Goal: Task Accomplishment & Management: Manage account settings

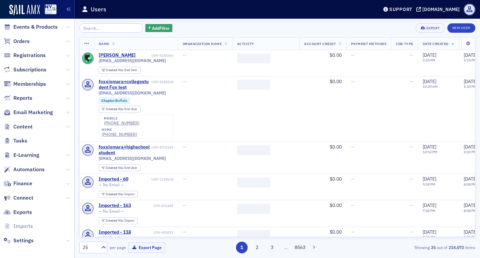
scroll to position [70, 0]
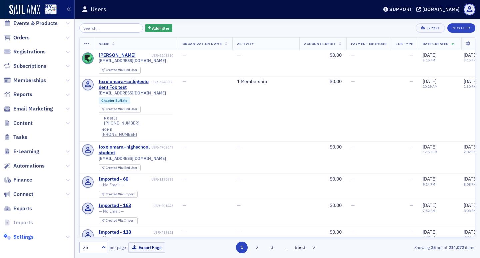
click at [21, 239] on span "Settings" at bounding box center [23, 236] width 20 height 7
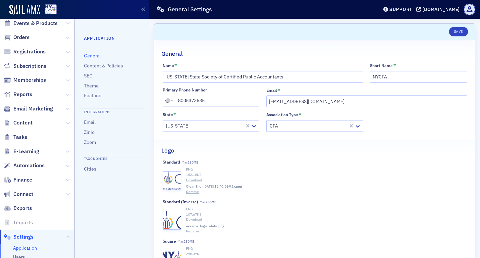
scroll to position [136, 0]
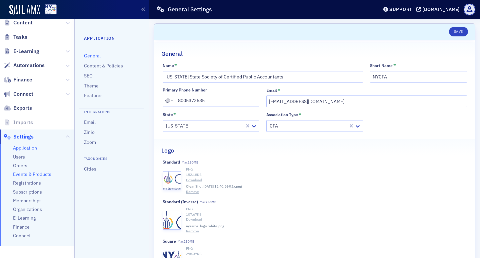
click at [48, 176] on span "Events & Products" at bounding box center [32, 174] width 38 height 6
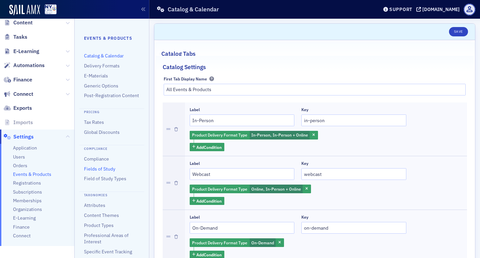
click at [95, 172] on link "Fields of Study" at bounding box center [99, 169] width 31 height 6
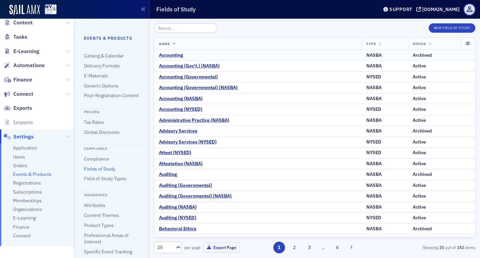
click at [178, 54] on div "Accounting" at bounding box center [171, 55] width 24 height 6
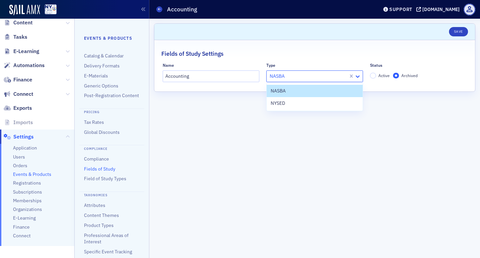
click at [357, 77] on icon at bounding box center [358, 76] width 4 height 2
click at [288, 107] on div "NYSED" at bounding box center [315, 103] width 96 height 12
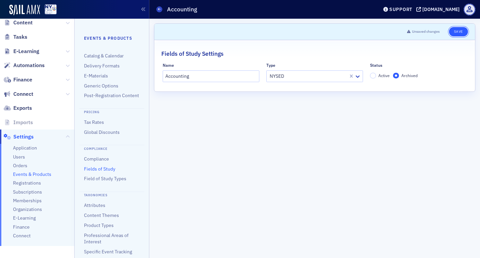
click at [463, 33] on button "Save" at bounding box center [458, 31] width 19 height 9
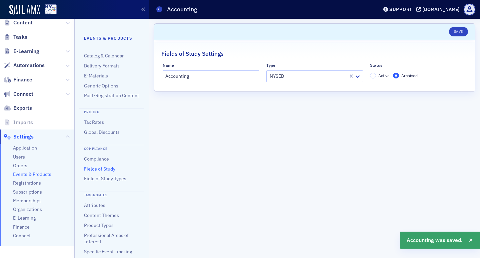
click at [92, 172] on link "Fields of Study" at bounding box center [99, 169] width 31 height 6
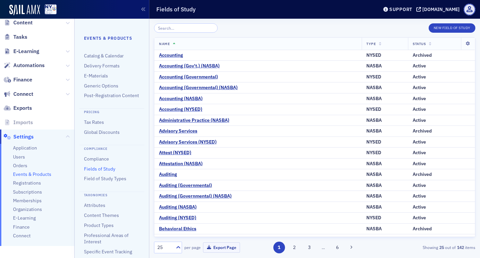
click at [429, 44] on icon at bounding box center [430, 44] width 3 height 4
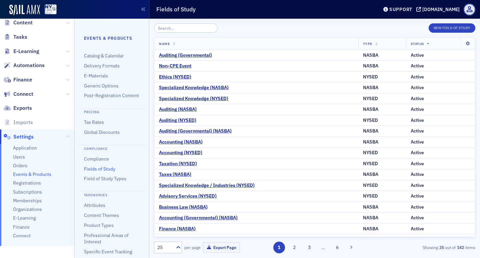
click at [425, 44] on th "Status" at bounding box center [433, 44] width 55 height 12
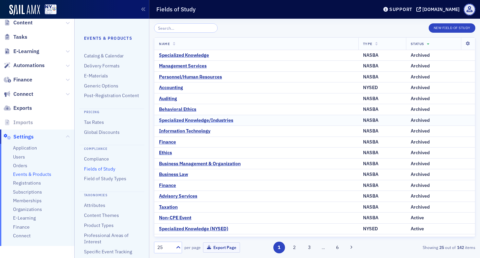
click at [212, 123] on div "Specialized Knowledge/Industries" at bounding box center [196, 120] width 74 height 6
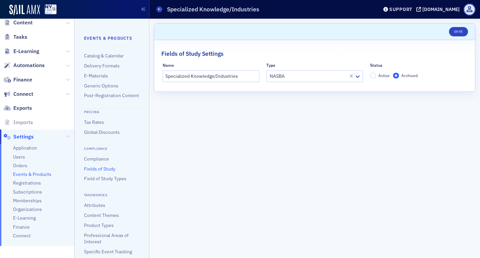
click at [301, 77] on div at bounding box center [308, 76] width 79 height 8
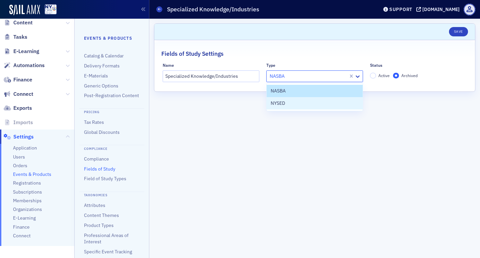
click at [287, 109] on div "NASBA NYSED" at bounding box center [315, 96] width 96 height 27
click at [285, 105] on span "NYSED" at bounding box center [278, 103] width 14 height 7
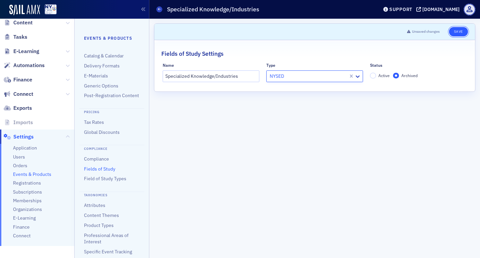
click at [453, 33] on button "Save" at bounding box center [458, 31] width 19 height 9
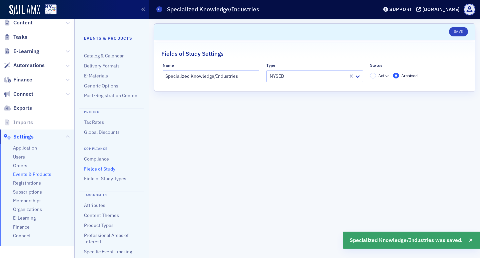
click at [89, 172] on link "Fields of Study" at bounding box center [99, 169] width 31 height 6
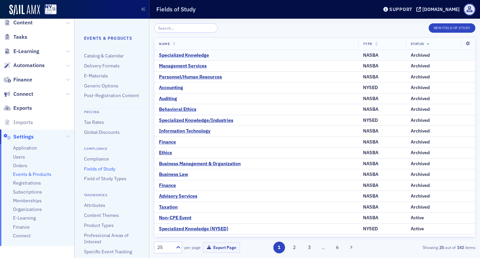
click at [193, 56] on div "Specialized Knowledge" at bounding box center [184, 55] width 50 height 6
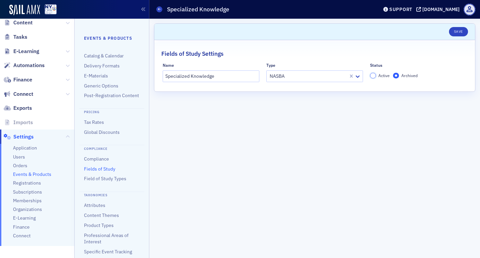
click at [372, 76] on input "Active" at bounding box center [373, 76] width 6 height 6
click at [464, 33] on button "Save" at bounding box center [458, 31] width 19 height 9
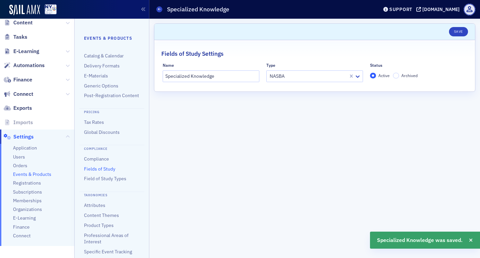
click at [109, 172] on link "Fields of Study" at bounding box center [99, 169] width 31 height 6
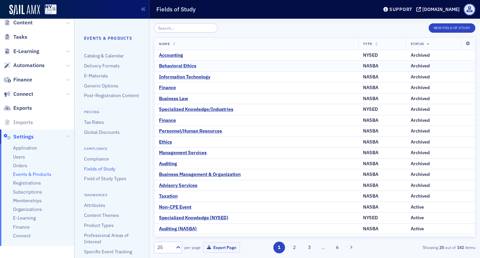
click at [194, 64] on div "Behavioral Ethics" at bounding box center [177, 66] width 37 height 6
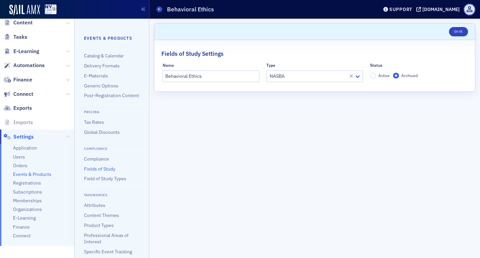
click at [111, 172] on link "Fields of Study" at bounding box center [99, 169] width 31 height 6
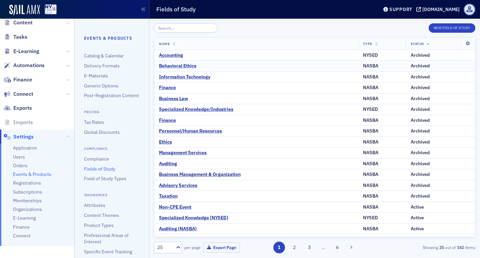
click at [183, 64] on div "Behavioral Ethics" at bounding box center [177, 66] width 37 height 6
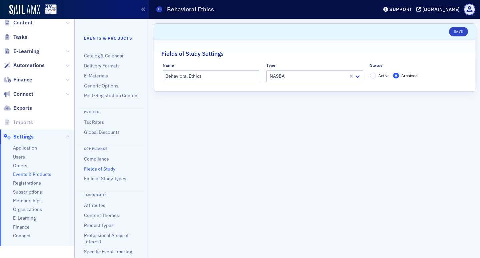
click at [385, 77] on span "Active" at bounding box center [383, 75] width 11 height 5
click at [376, 77] on input "Active" at bounding box center [373, 76] width 6 height 6
click at [459, 31] on button "Save" at bounding box center [458, 31] width 19 height 9
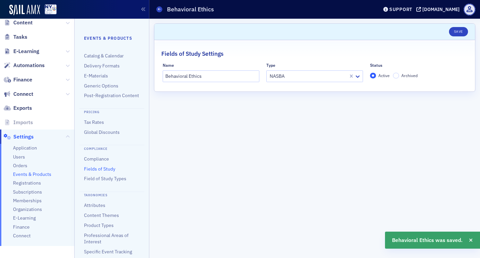
click at [111, 172] on link "Fields of Study" at bounding box center [99, 169] width 31 height 6
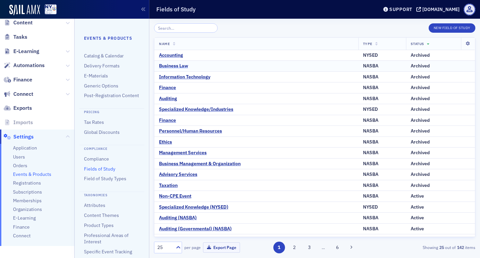
click at [179, 66] on div "Business Law" at bounding box center [173, 66] width 29 height 6
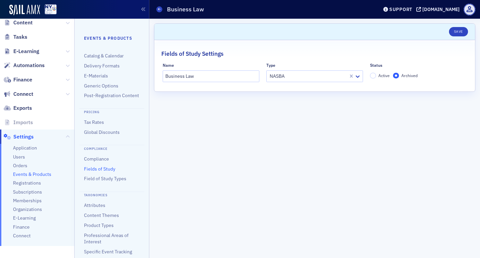
click at [381, 77] on span "Active" at bounding box center [383, 75] width 11 height 5
click at [376, 77] on input "Active" at bounding box center [373, 76] width 6 height 6
click at [464, 36] on button "Save" at bounding box center [458, 31] width 19 height 9
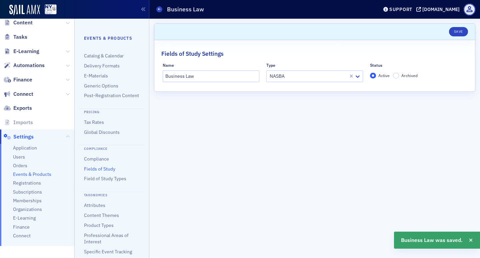
click at [102, 172] on link "Fields of Study" at bounding box center [99, 169] width 31 height 6
